Goal: Find specific page/section: Find specific page/section

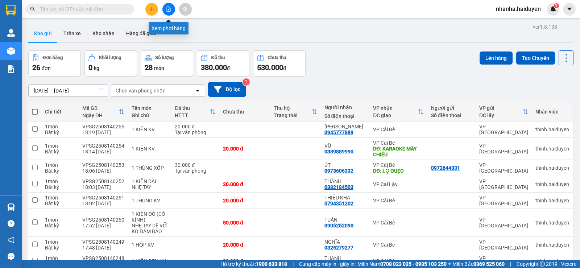
click at [167, 7] on icon "file-add" at bounding box center [169, 9] width 4 height 5
